Goal: Transaction & Acquisition: Subscribe to service/newsletter

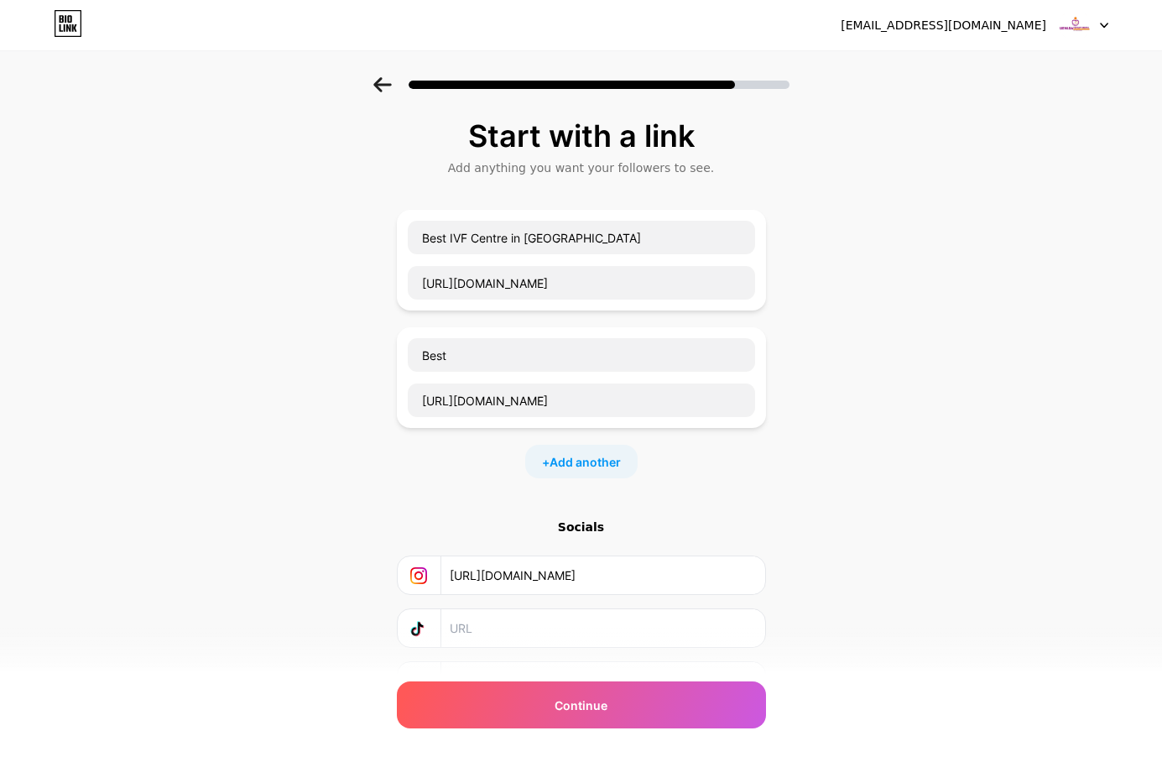
click at [496, 348] on input "Best" at bounding box center [581, 355] width 347 height 34
click at [497, 348] on input "Best" at bounding box center [581, 355] width 347 height 34
click at [541, 379] on div "[URL][DOMAIN_NAME]" at bounding box center [581, 377] width 349 height 81
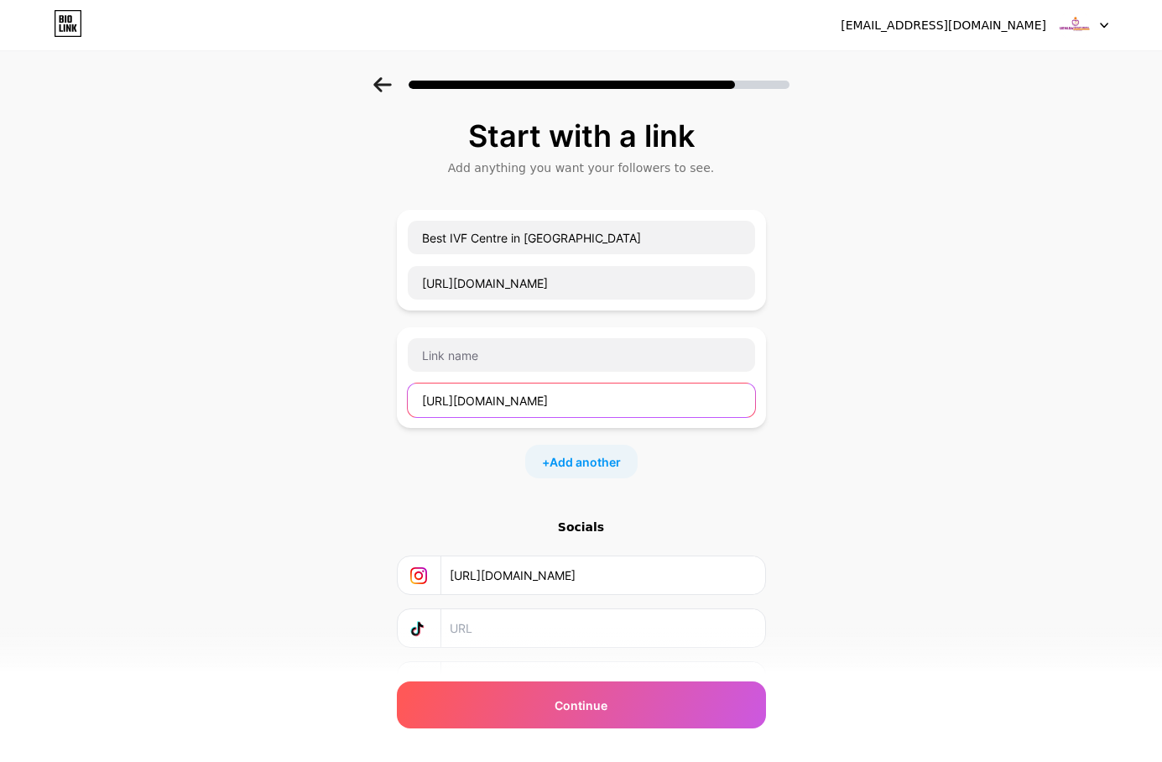
click at [541, 393] on input "[URL][DOMAIN_NAME]" at bounding box center [581, 400] width 347 height 34
click at [756, 414] on div at bounding box center [581, 377] width 349 height 81
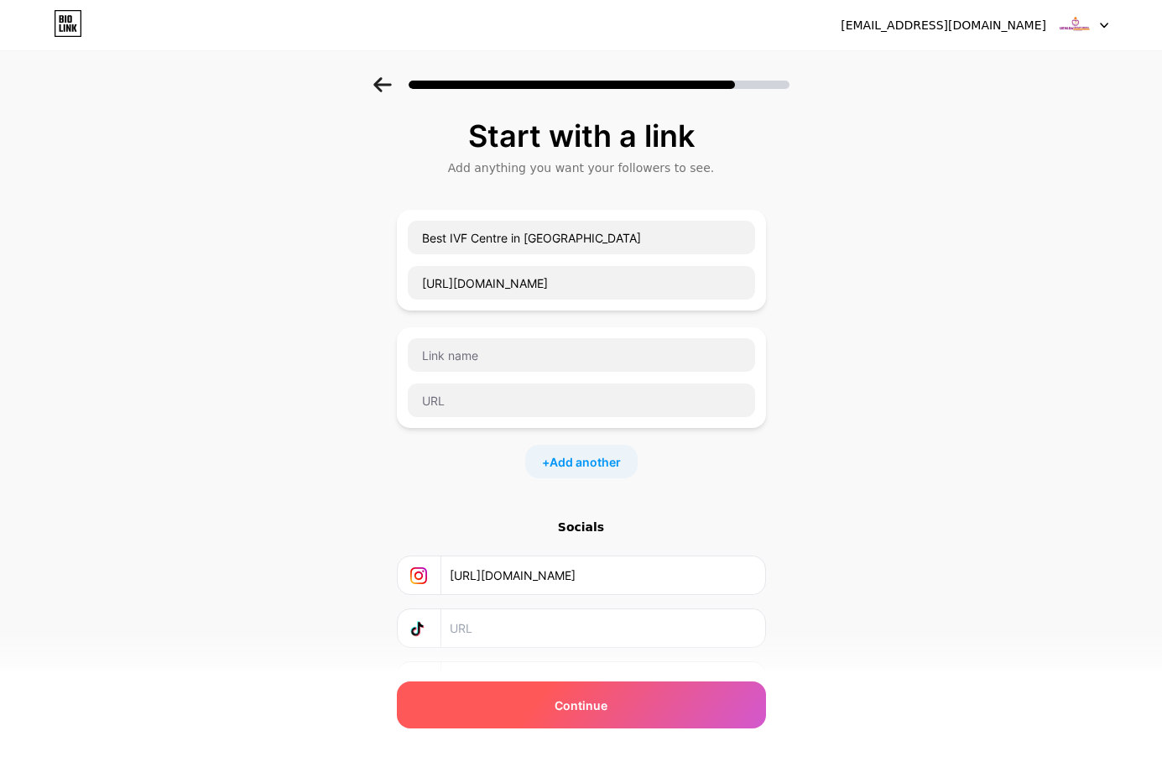
click at [633, 698] on div "Continue" at bounding box center [581, 704] width 369 height 47
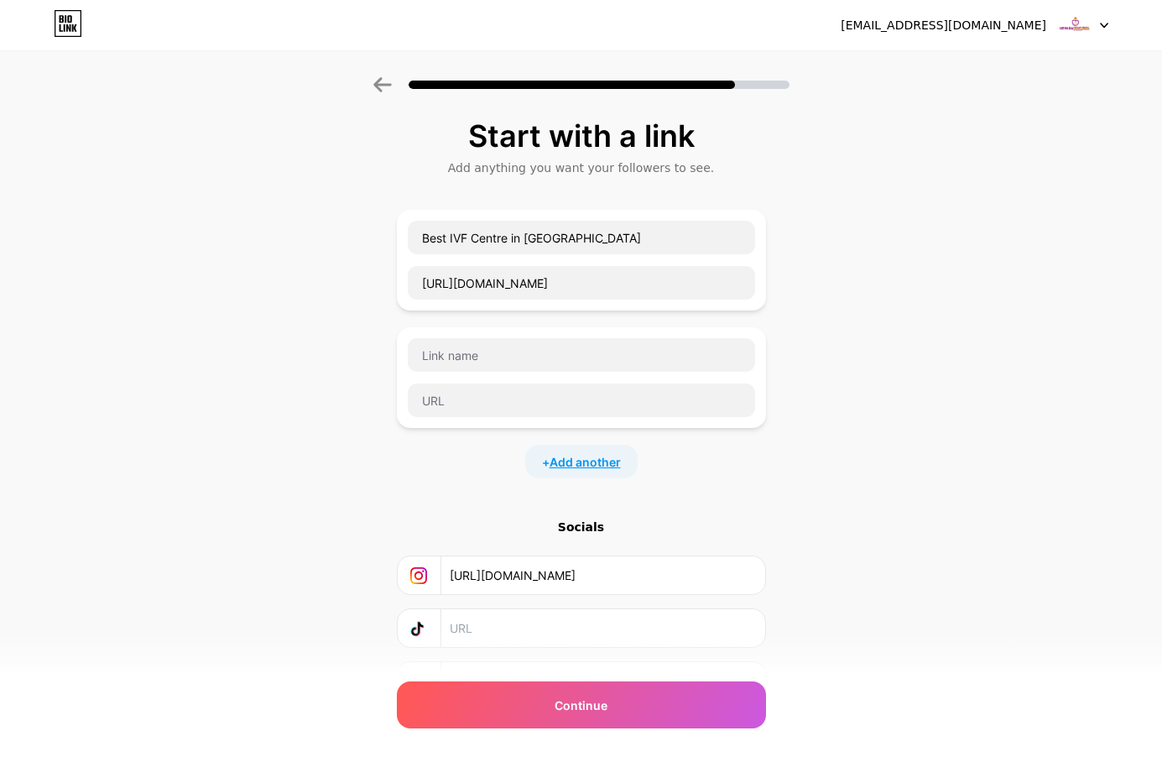
scroll to position [90, 0]
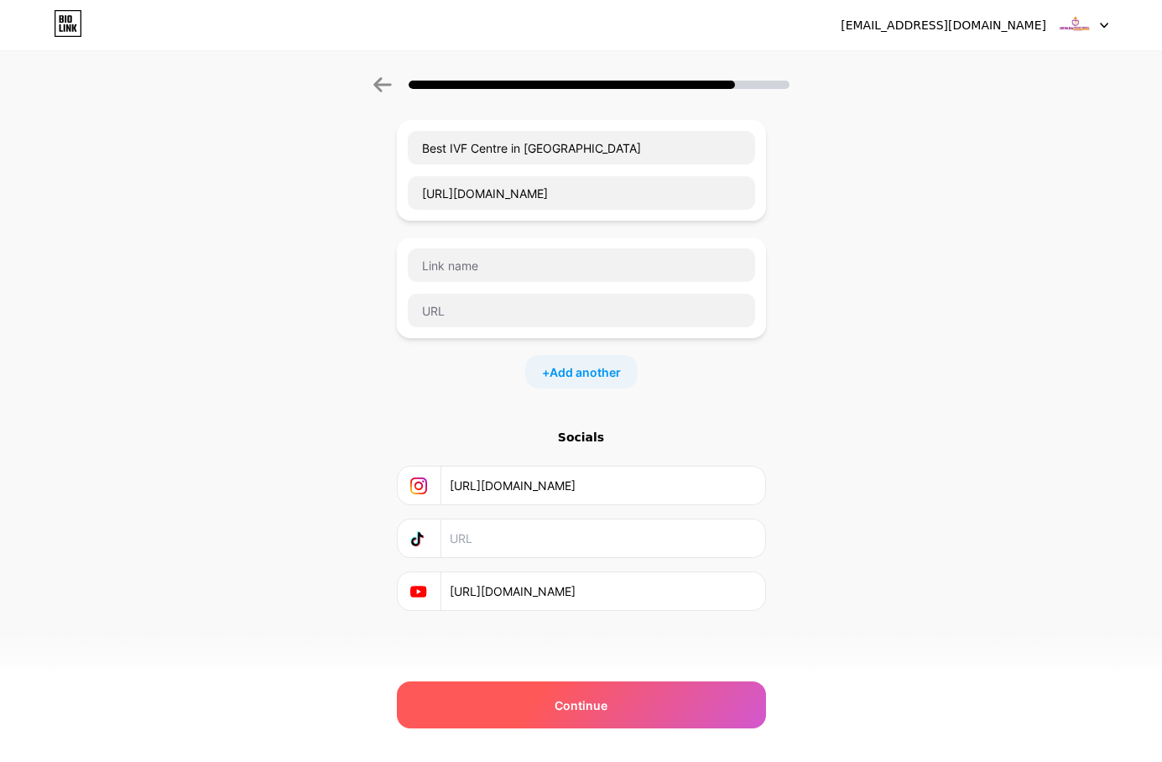
click at [607, 703] on span "Continue" at bounding box center [580, 705] width 53 height 18
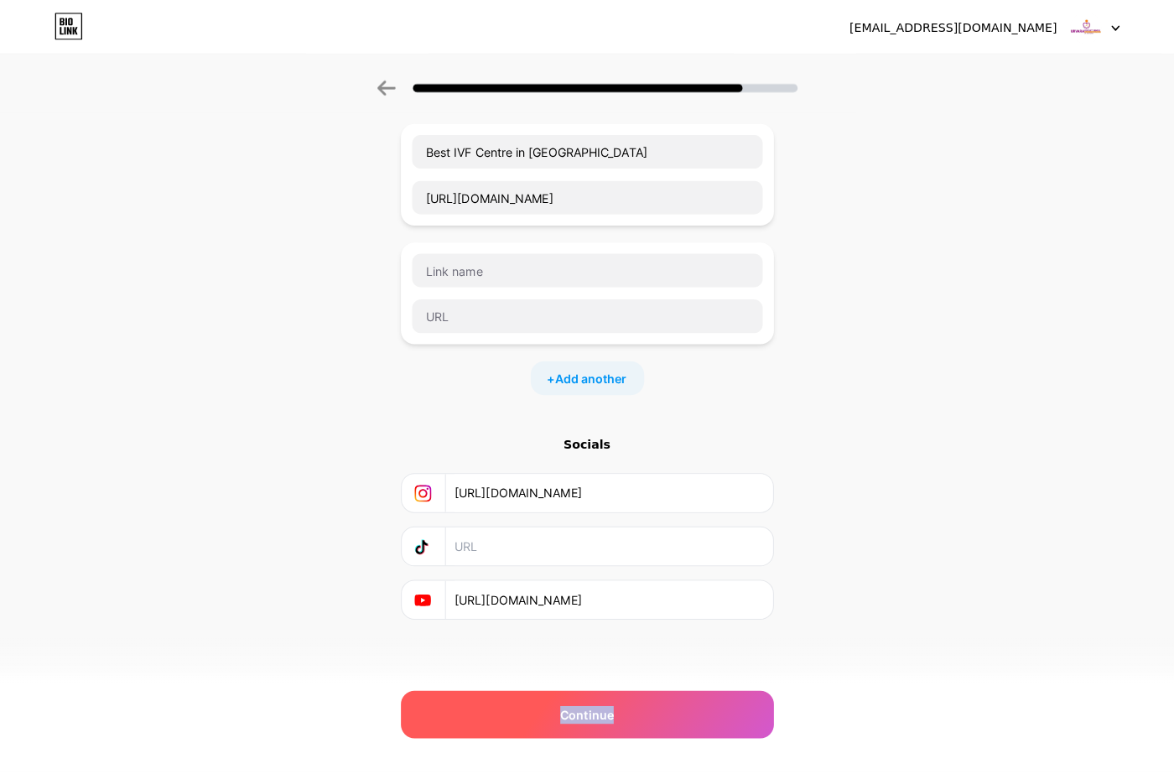
scroll to position [0, 0]
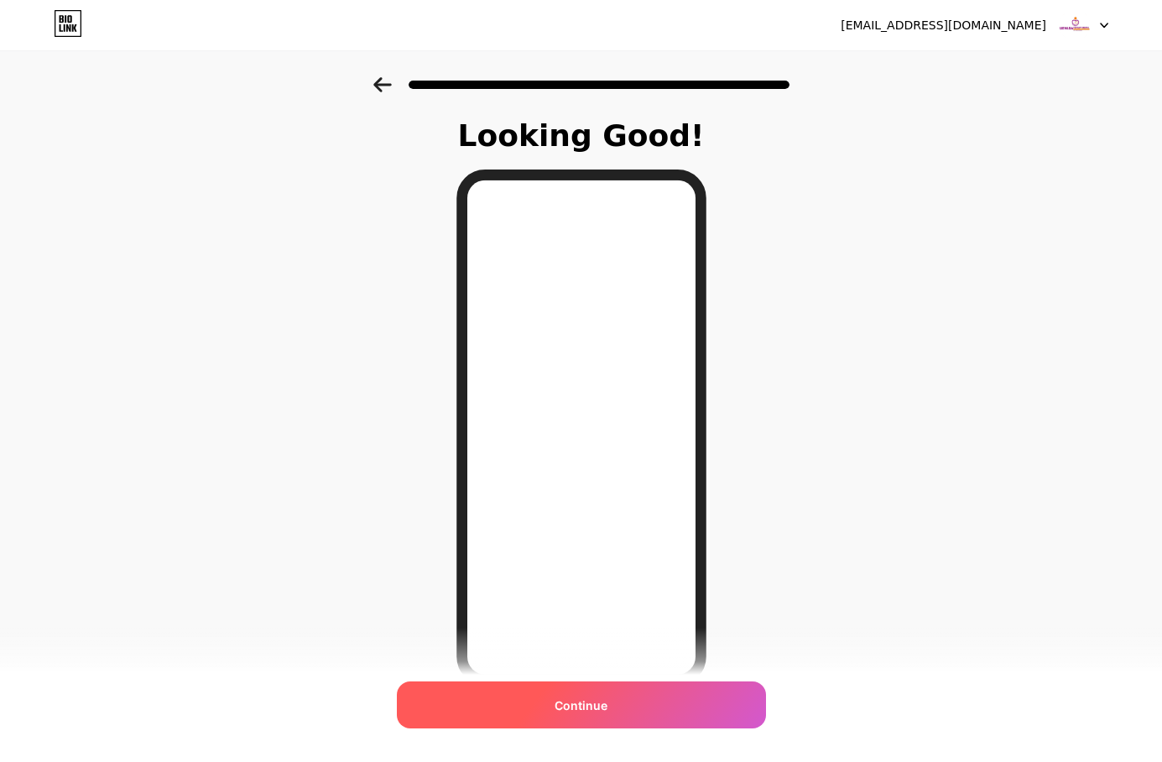
click at [607, 700] on span "Continue" at bounding box center [580, 705] width 53 height 18
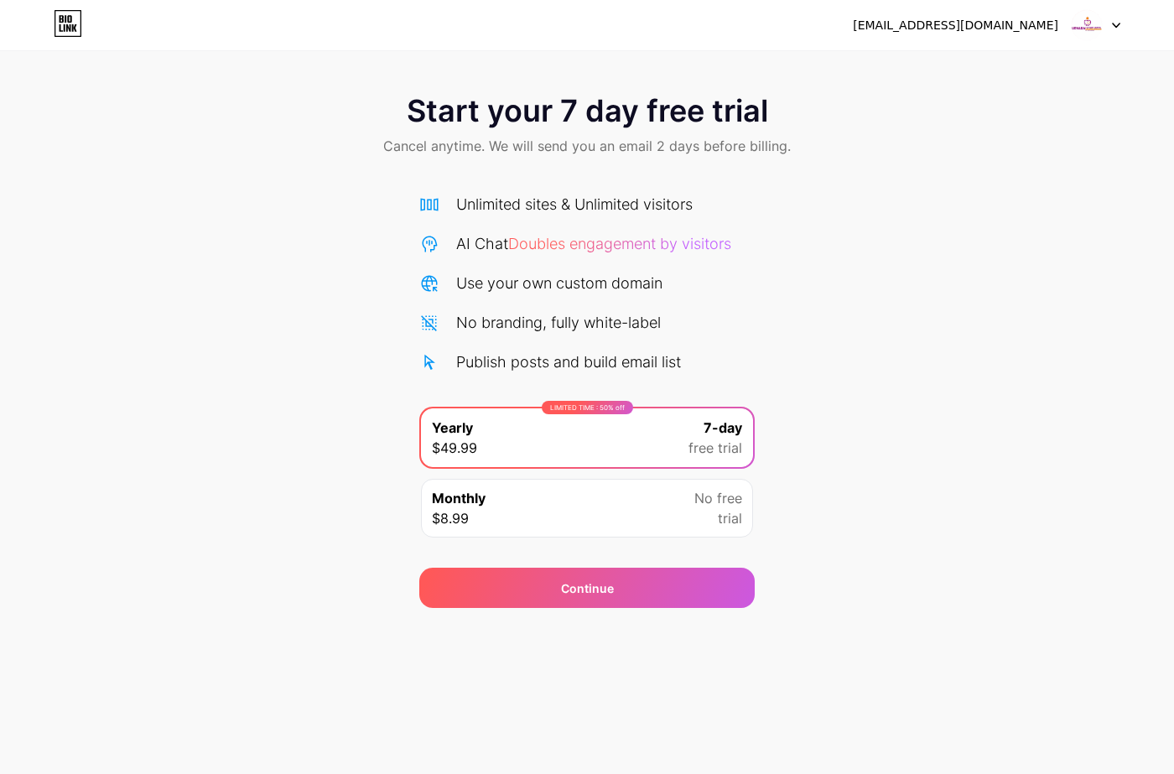
click at [1095, 15] on img at bounding box center [1087, 25] width 32 height 32
click at [0, 17] on div "[EMAIL_ADDRESS][DOMAIN_NAME] Logout" at bounding box center [587, 25] width 1174 height 30
click at [5, 11] on div "[EMAIL_ADDRESS][DOMAIN_NAME] Logout" at bounding box center [587, 25] width 1174 height 30
click at [53, 27] on div "[EMAIL_ADDRESS][DOMAIN_NAME] Logout" at bounding box center [587, 25] width 1174 height 30
click at [60, 22] on icon at bounding box center [62, 19] width 4 height 8
